Goal: Obtain resource: Obtain resource

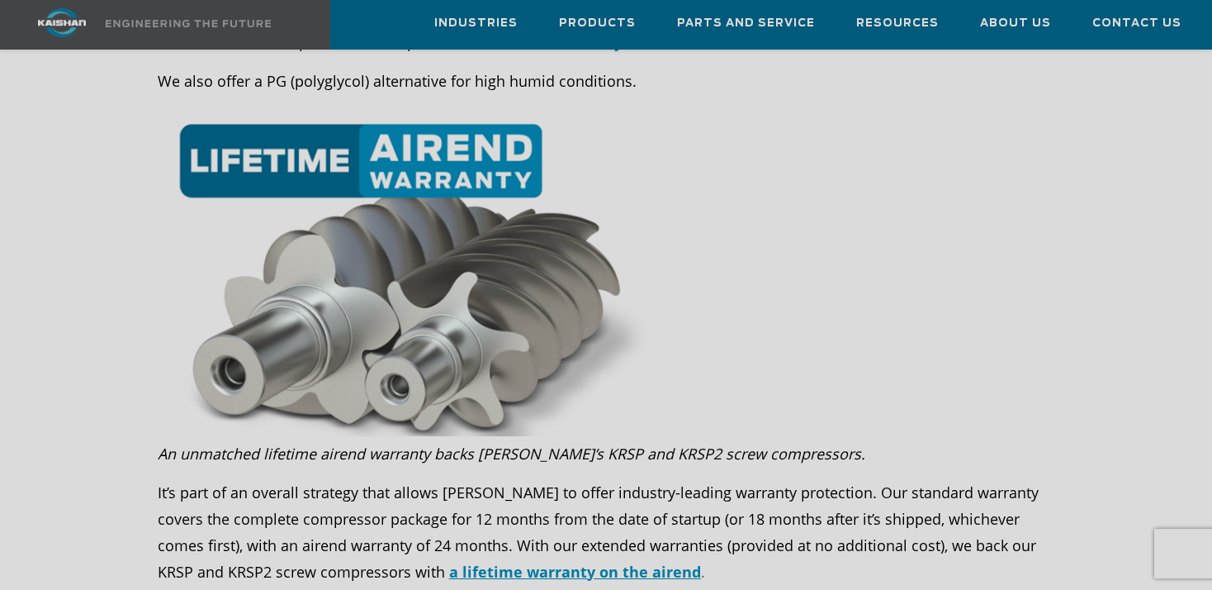
scroll to position [1831, 0]
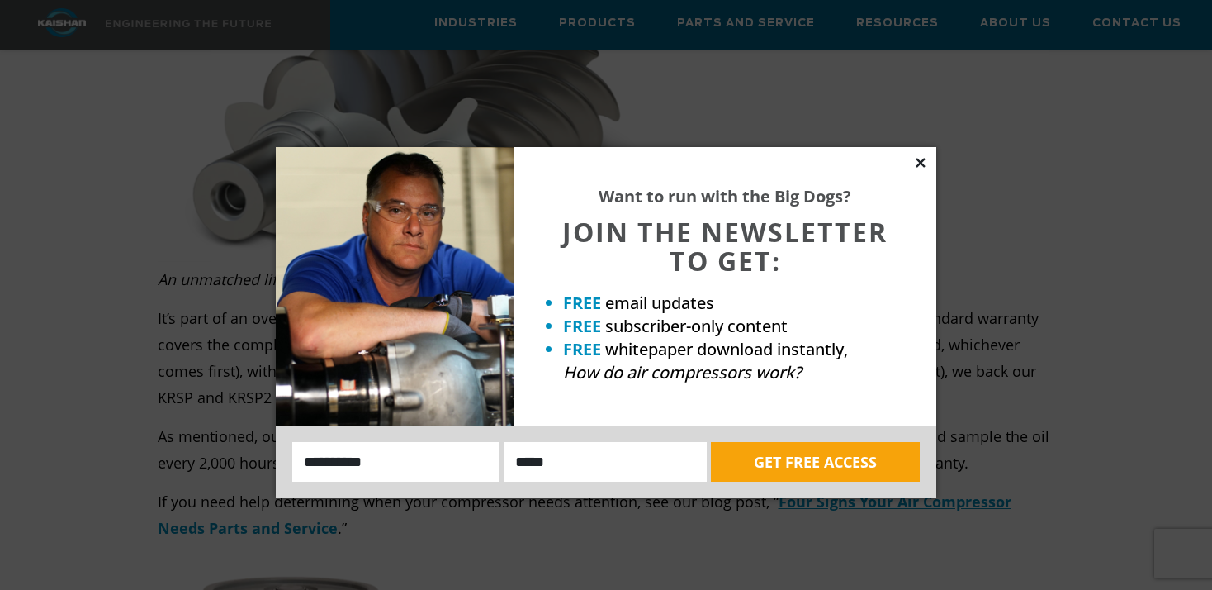
click at [920, 162] on icon at bounding box center [920, 162] width 9 height 9
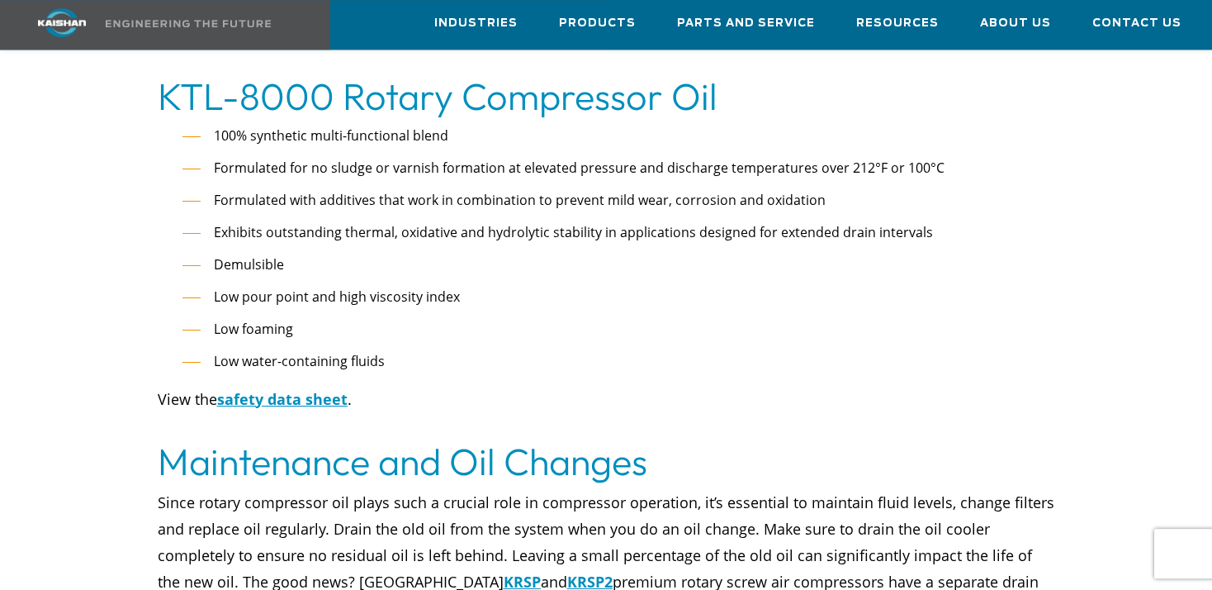
scroll to position [2703, 0]
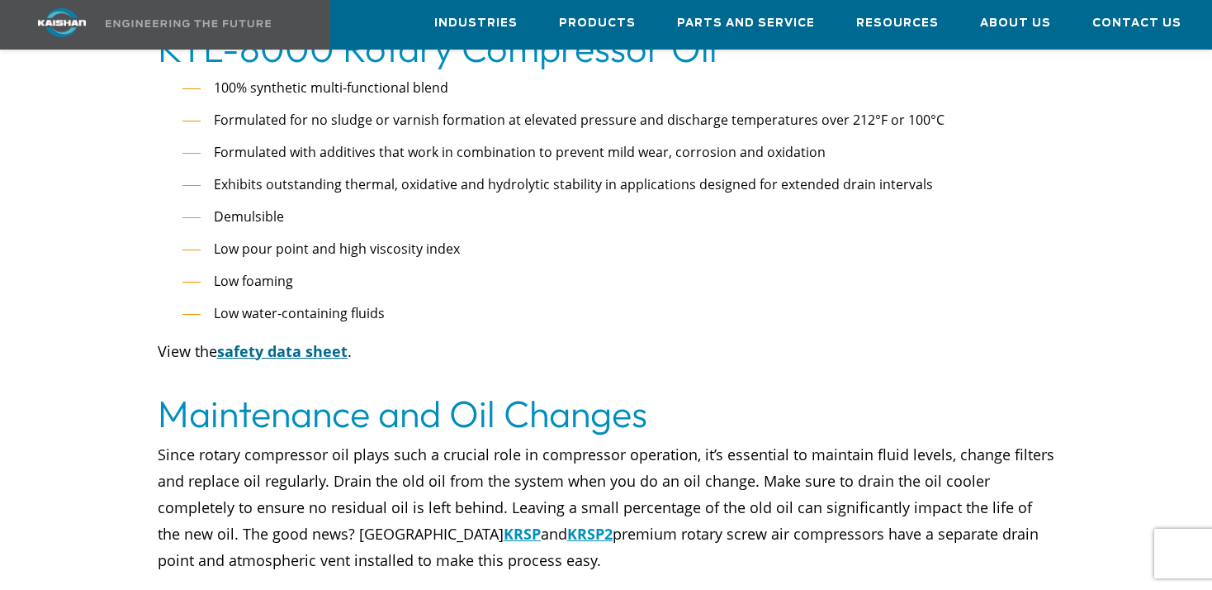
click at [300, 341] on u "safety data sheet" at bounding box center [282, 351] width 130 height 20
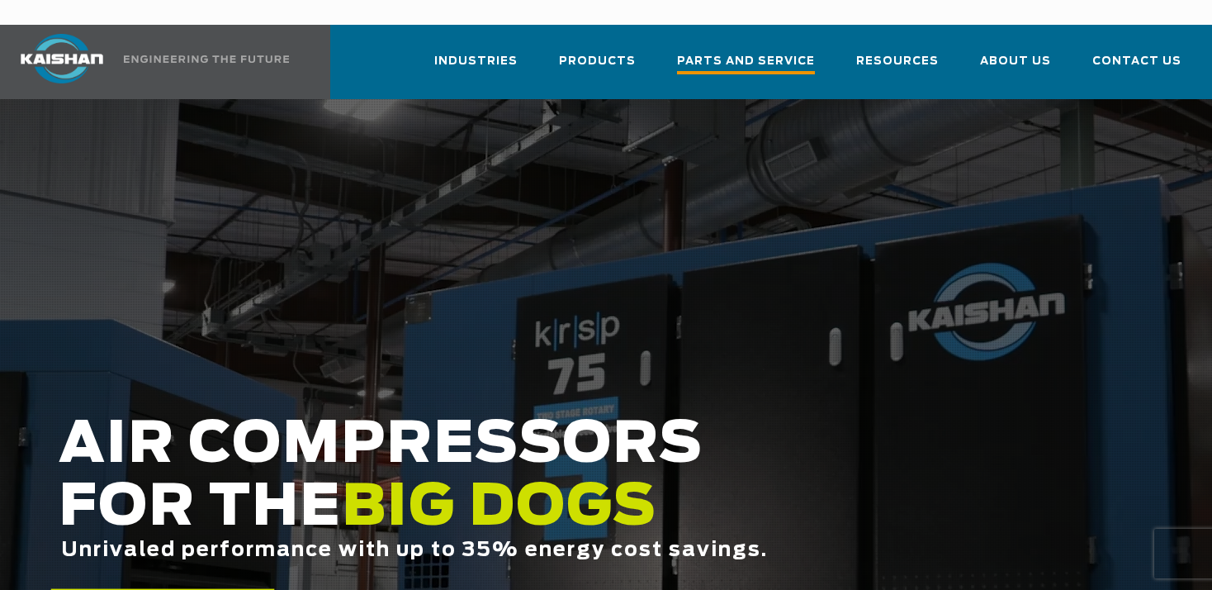
click at [775, 52] on span "Parts and Service" at bounding box center [746, 63] width 138 height 22
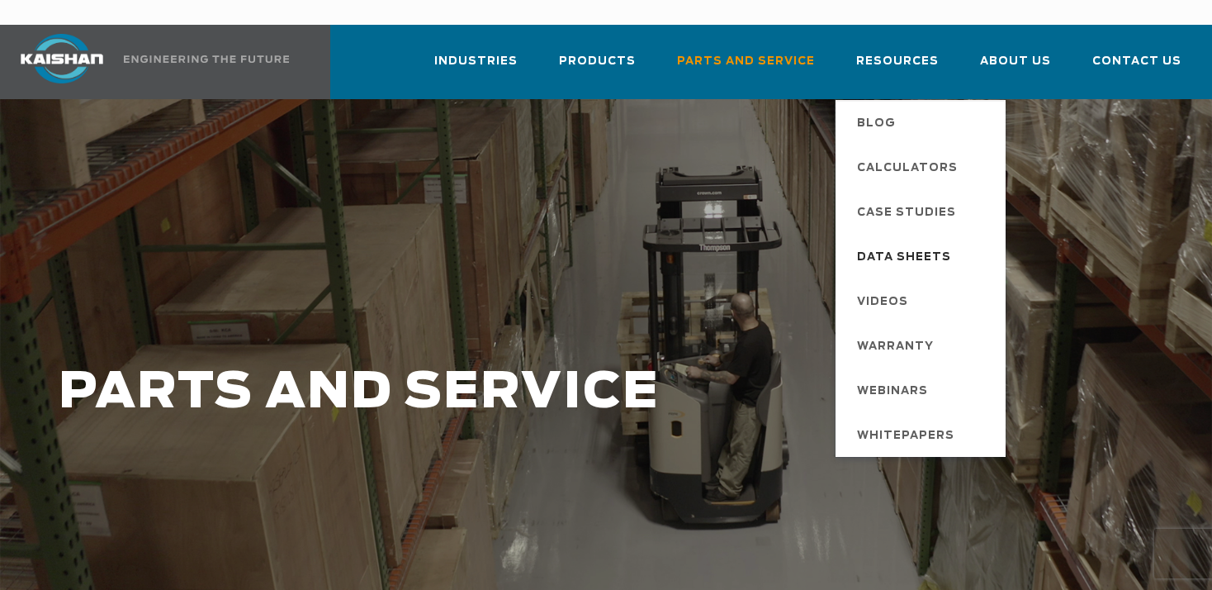
click at [935, 244] on span "Data Sheets" at bounding box center [904, 258] width 94 height 28
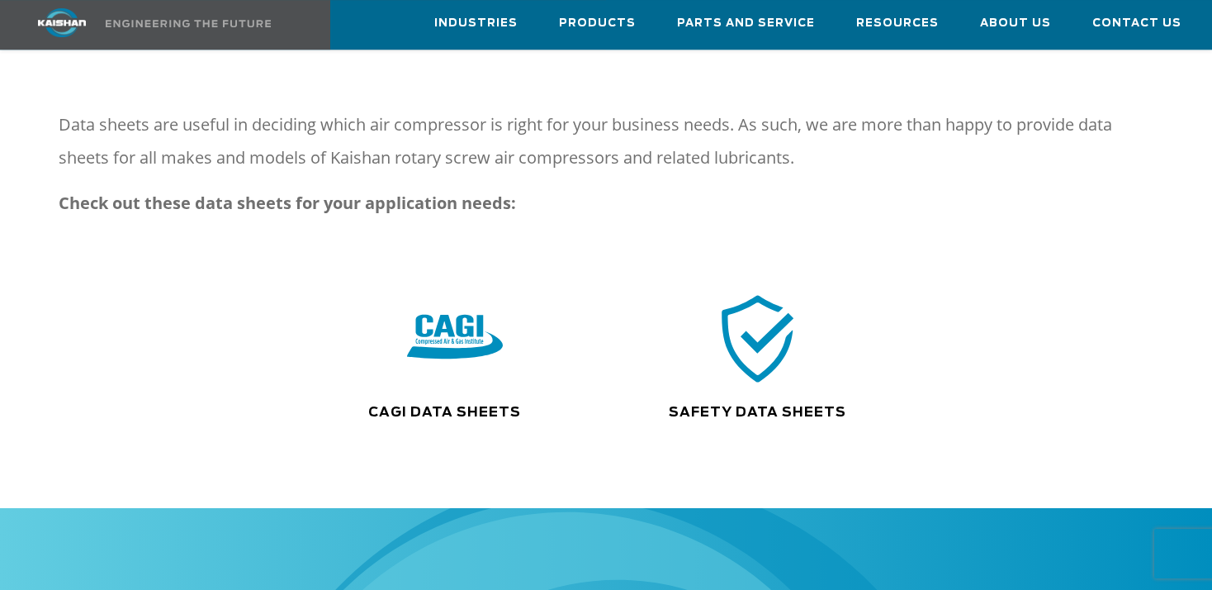
scroll to position [174, 0]
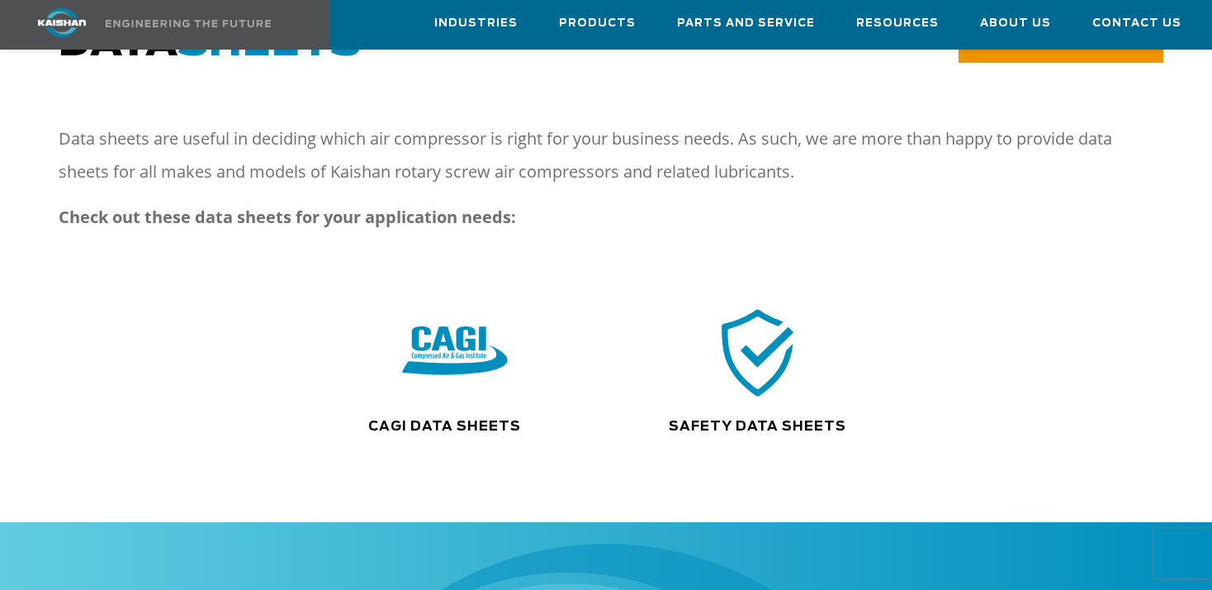
click at [477, 315] on img at bounding box center [455, 352] width 106 height 107
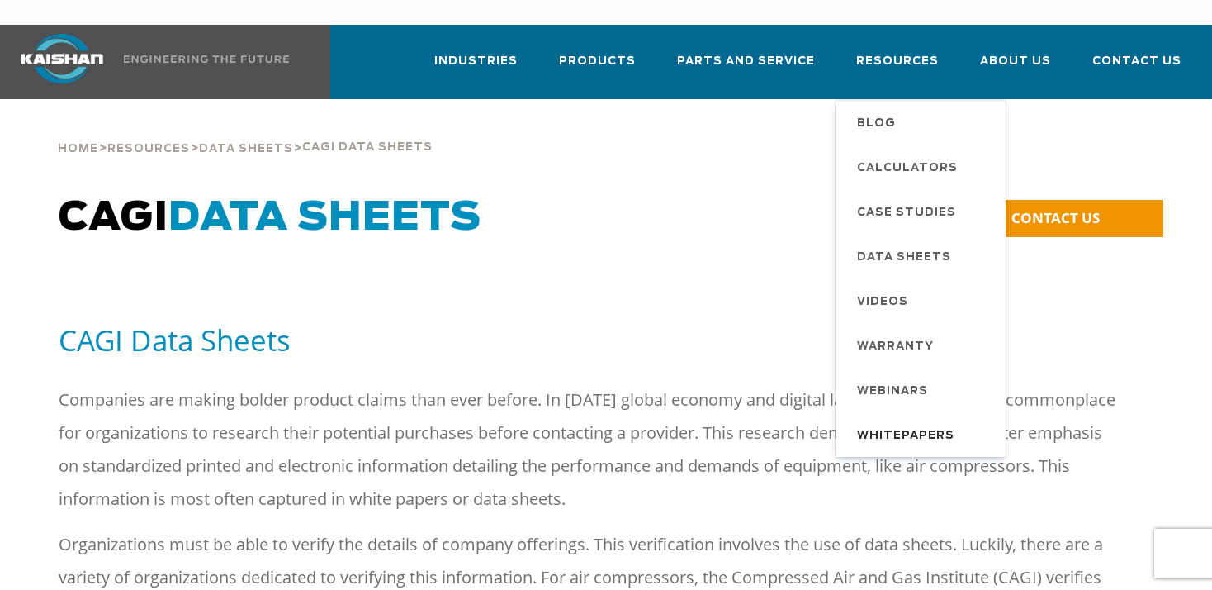
click at [910, 422] on span "Whitepapers" at bounding box center [905, 436] width 97 height 28
